Goal: Browse casually: Explore the website without a specific task or goal

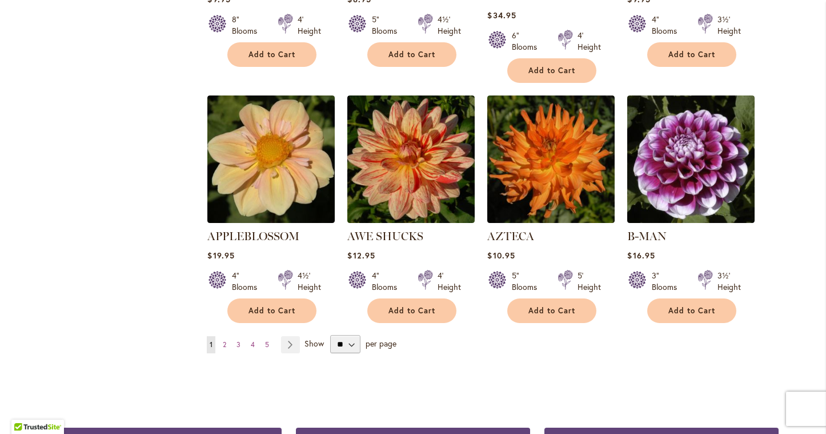
scroll to position [924, 0]
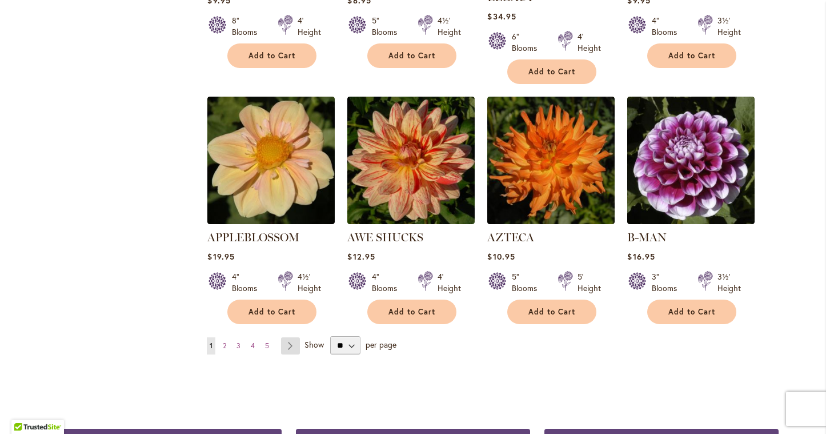
click at [294, 337] on link "Page Next" at bounding box center [290, 345] width 19 height 17
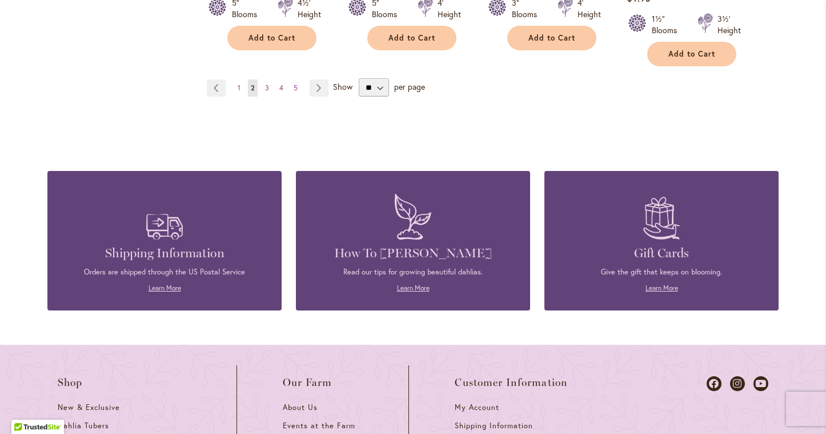
scroll to position [880, 0]
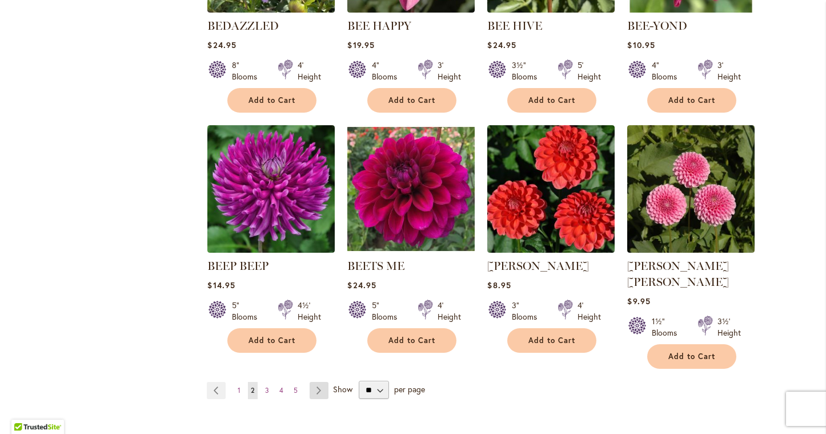
click at [316, 382] on link "Page Next" at bounding box center [319, 390] width 19 height 17
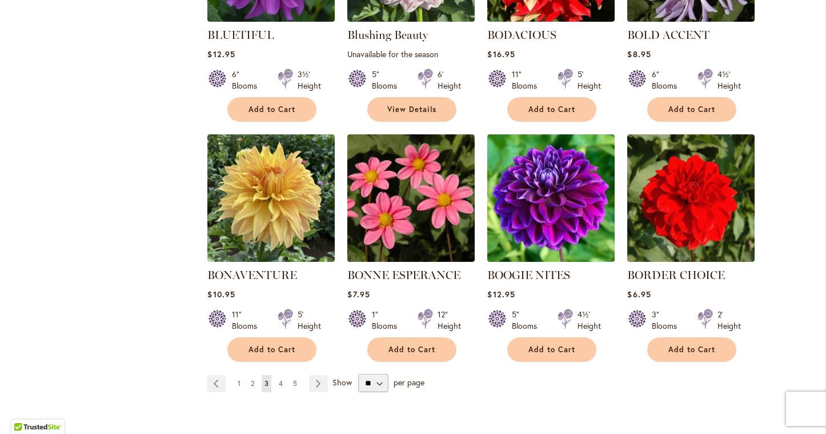
scroll to position [867, 0]
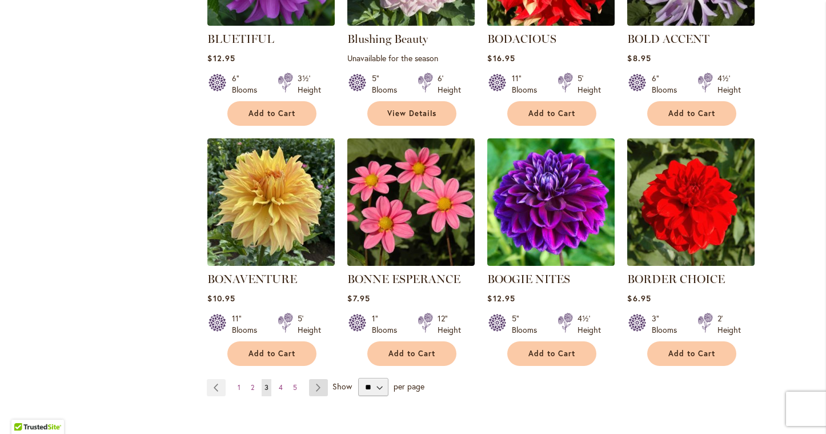
click at [319, 387] on link "Page Next" at bounding box center [318, 387] width 19 height 17
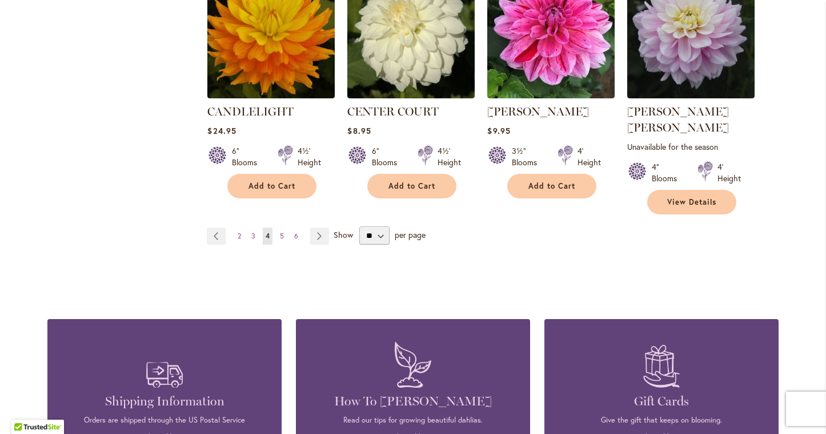
scroll to position [1059, 0]
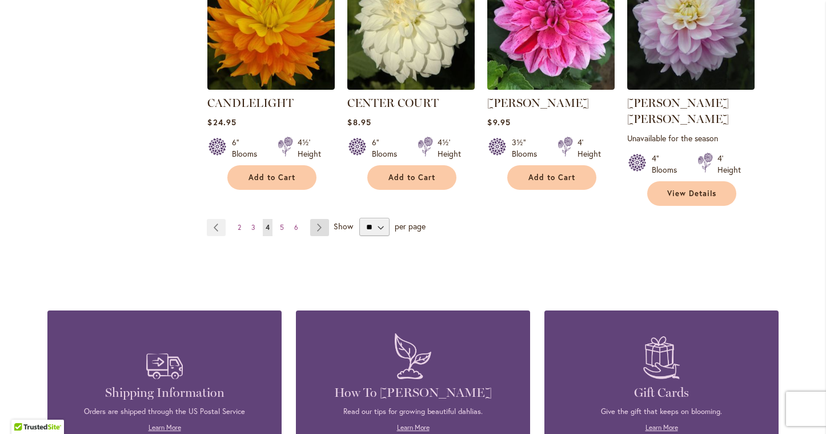
click at [315, 219] on link "Page Next" at bounding box center [319, 227] width 19 height 17
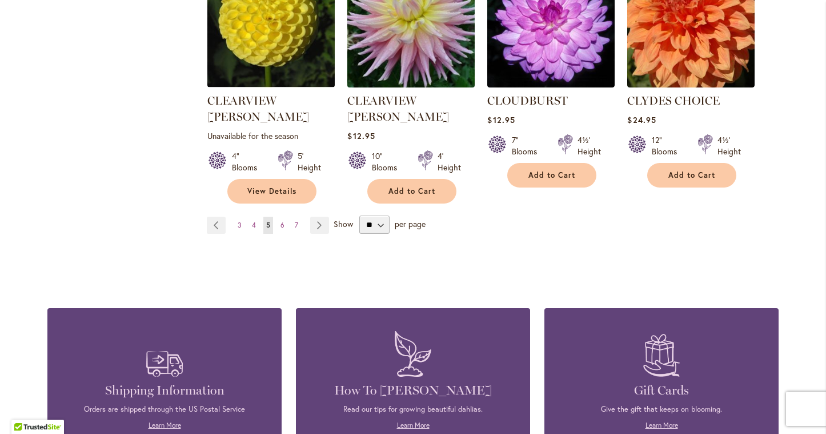
scroll to position [1092, 0]
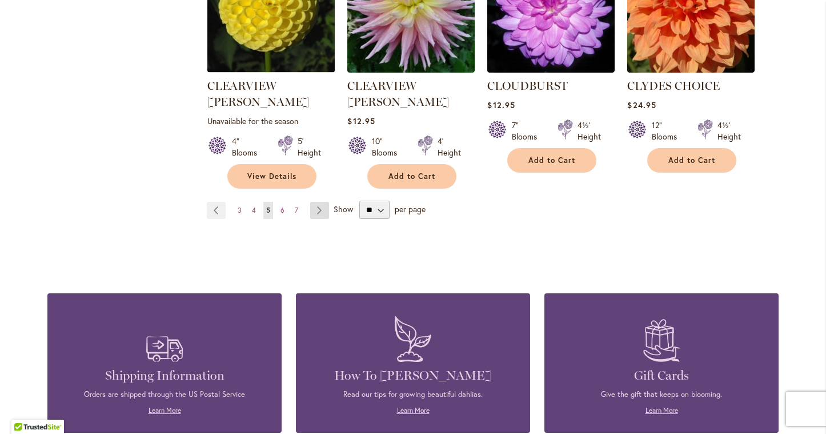
click at [319, 202] on link "Page Next" at bounding box center [319, 210] width 19 height 17
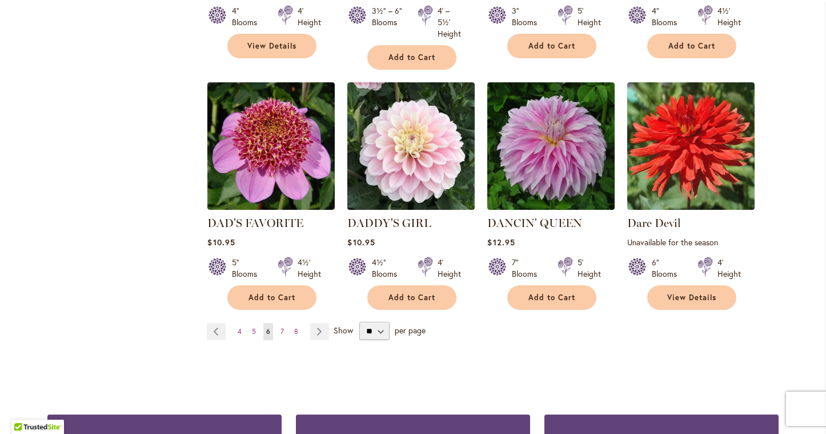
scroll to position [910, 0]
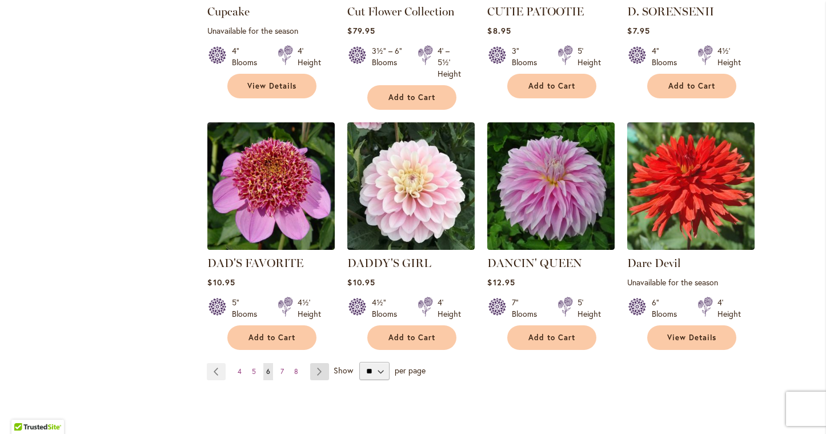
click at [321, 371] on link "Page Next" at bounding box center [319, 371] width 19 height 17
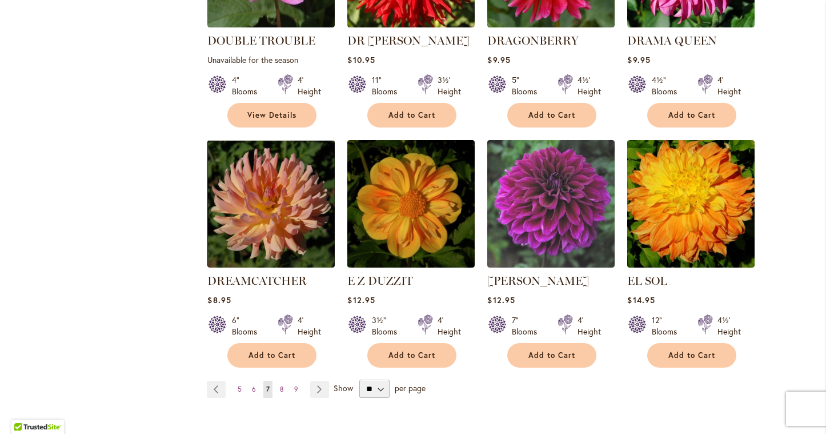
scroll to position [893, 0]
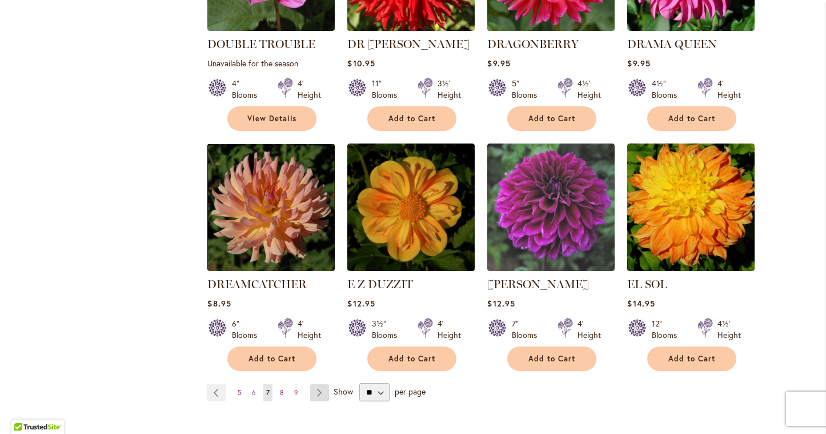
click at [322, 384] on link "Page Next" at bounding box center [319, 392] width 19 height 17
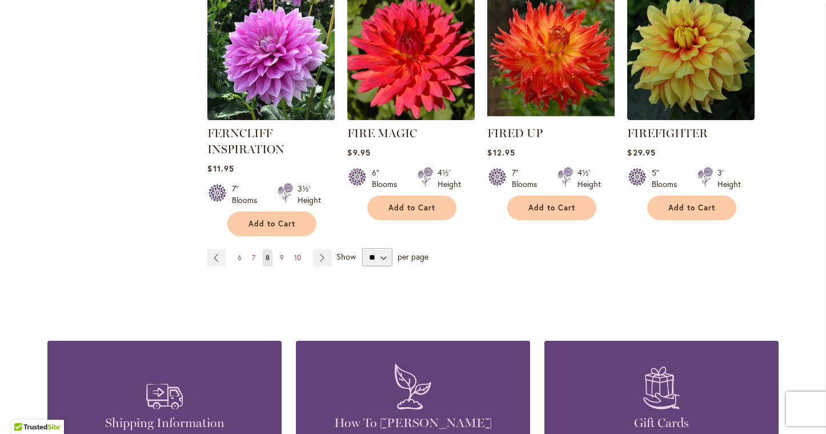
scroll to position [1028, 0]
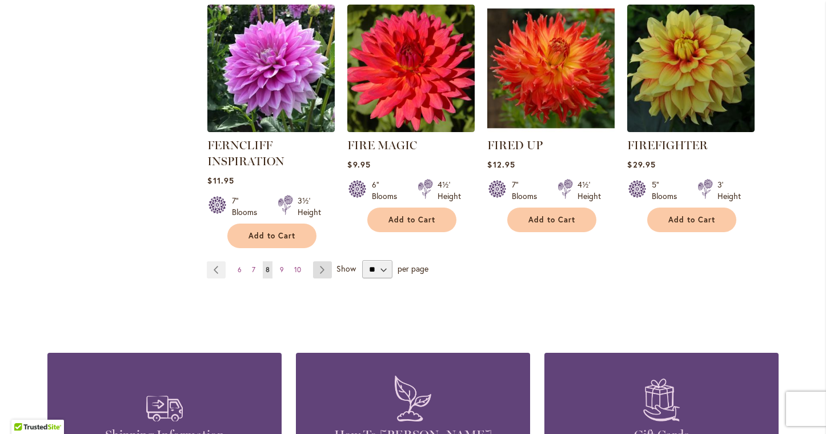
click at [320, 265] on link "Page Next" at bounding box center [322, 269] width 19 height 17
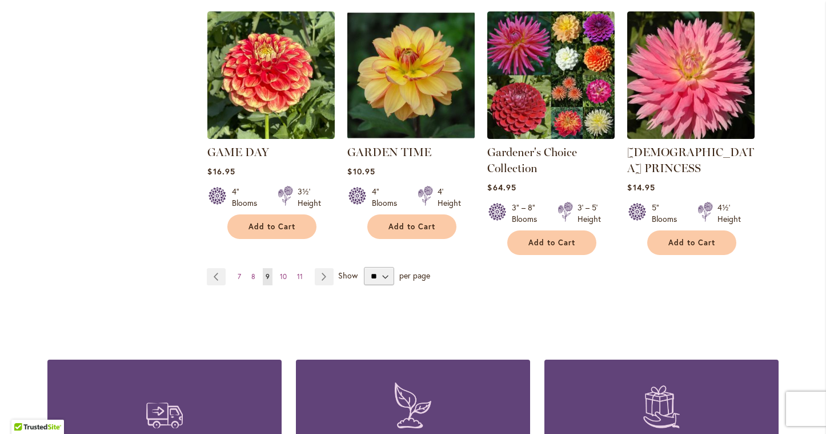
scroll to position [1037, 0]
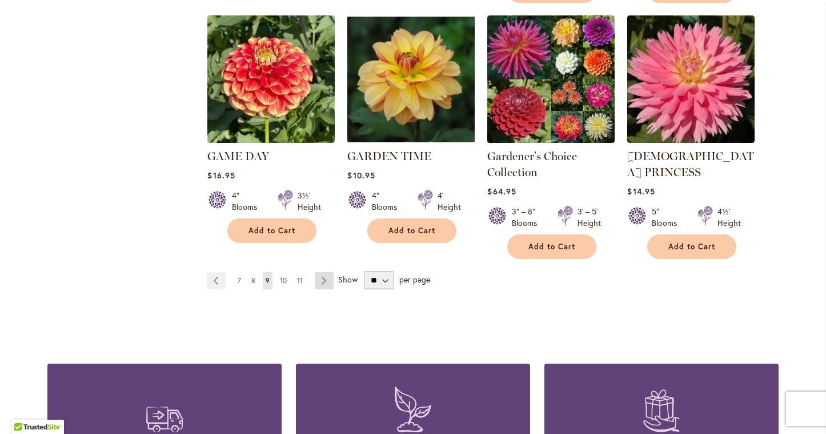
click at [324, 272] on link "Page Next" at bounding box center [324, 280] width 19 height 17
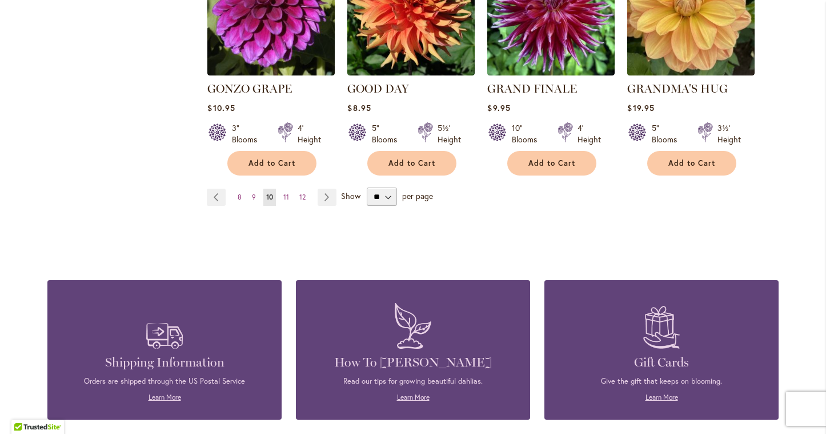
scroll to position [1069, 0]
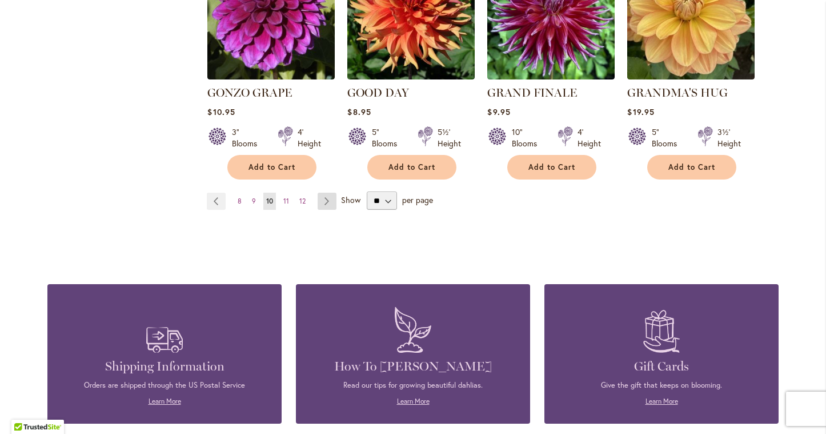
click at [329, 193] on link "Page Next" at bounding box center [327, 201] width 19 height 17
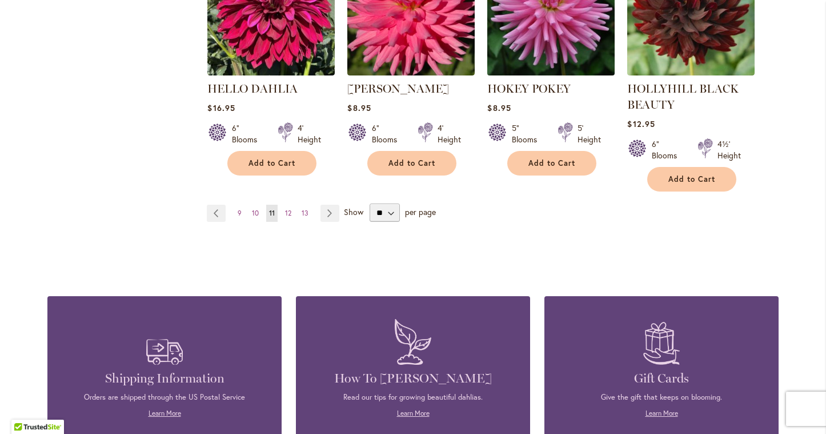
scroll to position [1101, 0]
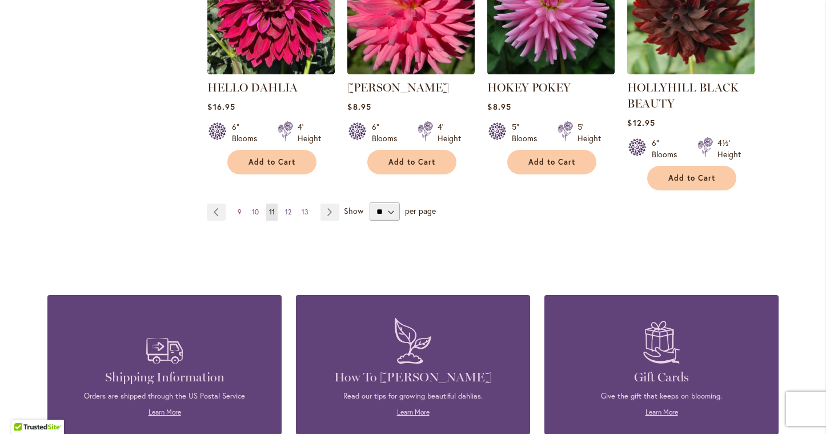
click at [288, 208] on span "12" at bounding box center [288, 211] width 6 height 9
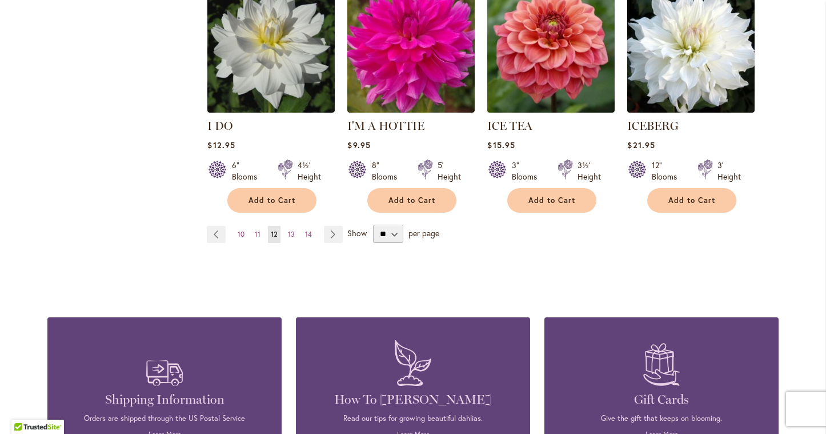
scroll to position [1015, 0]
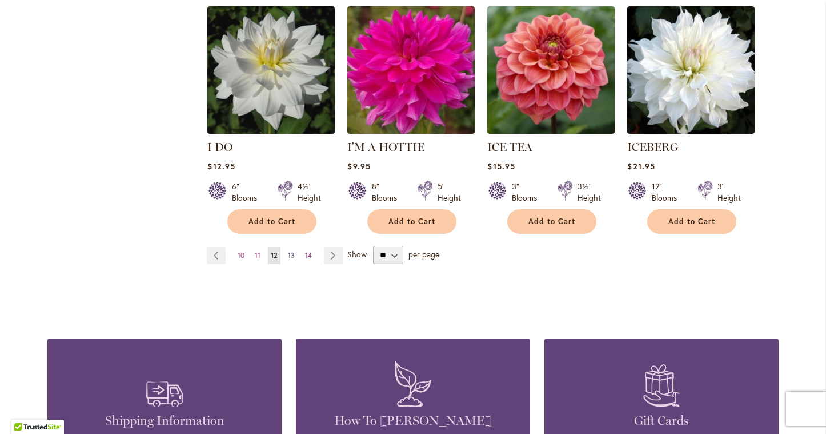
click at [292, 251] on span "13" at bounding box center [291, 255] width 7 height 9
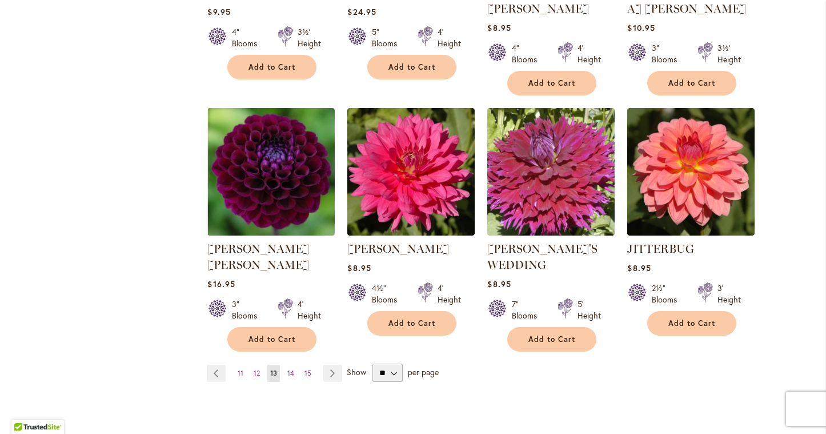
scroll to position [907, 0]
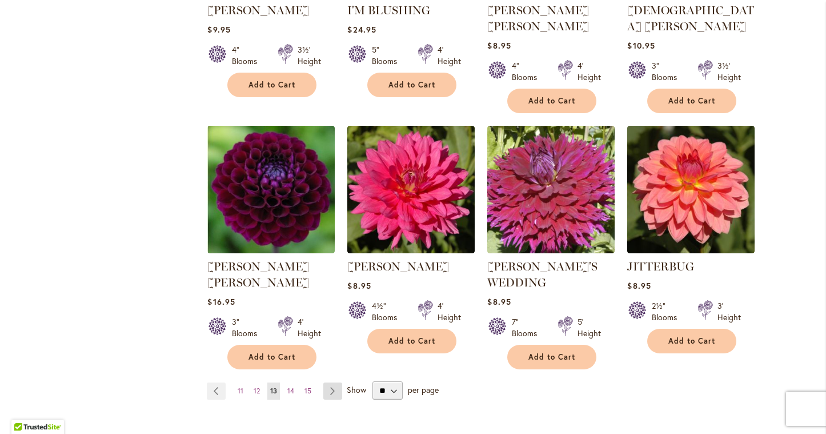
click at [333, 382] on link "Page Next" at bounding box center [332, 390] width 19 height 17
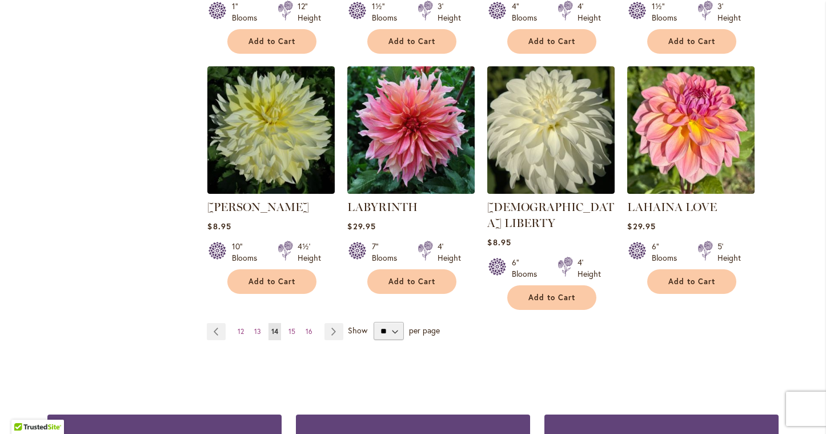
scroll to position [940, 0]
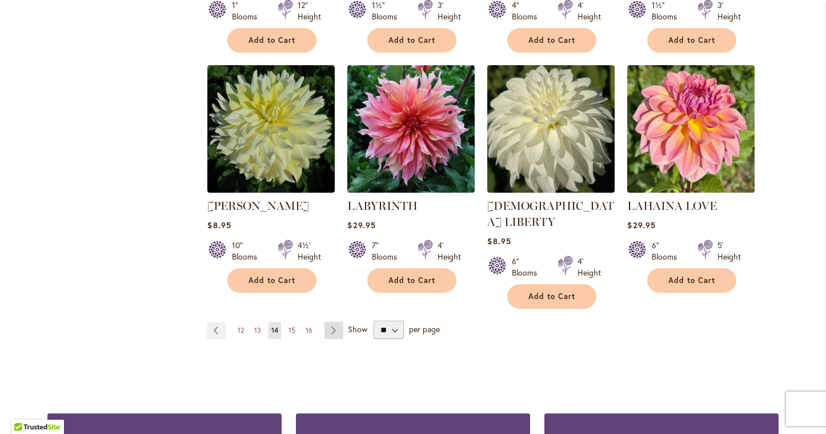
click at [338, 322] on link "Page Next" at bounding box center [333, 330] width 19 height 17
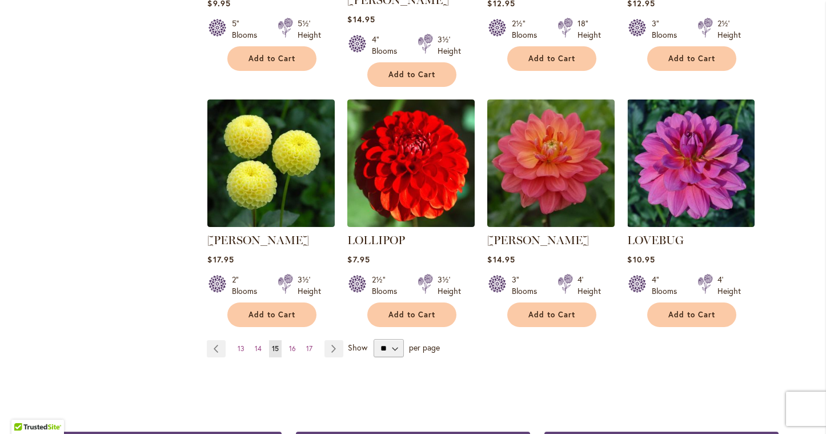
scroll to position [937, 0]
